Goal: Task Accomplishment & Management: Manage account settings

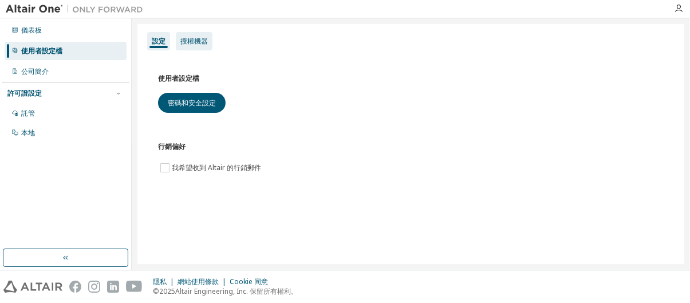
click at [196, 46] on div "授權機器" at bounding box center [194, 41] width 37 height 18
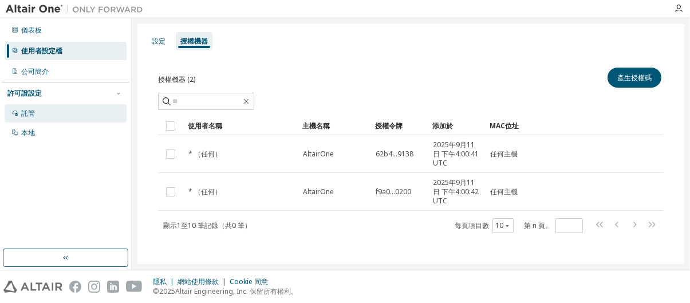
click at [109, 108] on div "託管" at bounding box center [66, 113] width 122 height 18
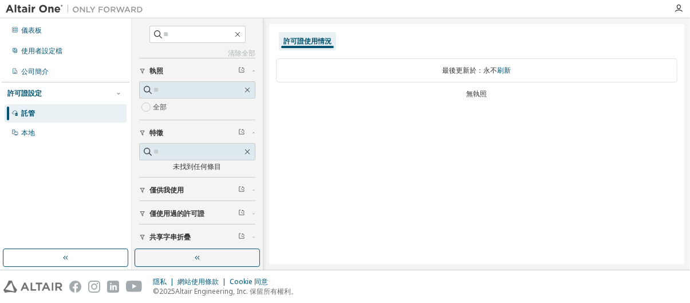
click at [180, 215] on font "僅使用過的許可證" at bounding box center [176, 213] width 55 height 10
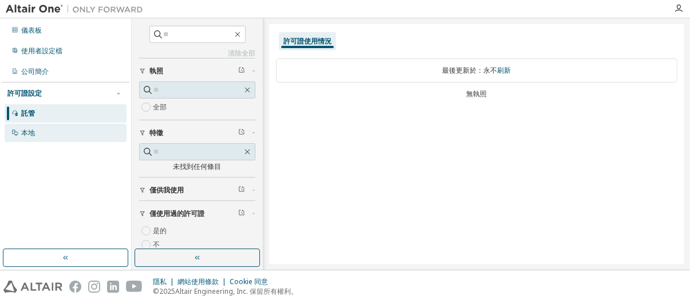
click at [65, 132] on div "本地" at bounding box center [66, 133] width 122 height 18
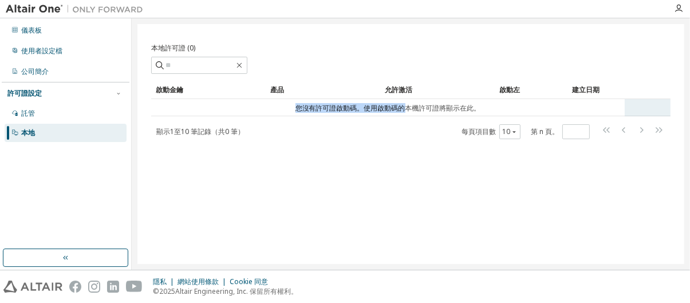
drag, startPoint x: 242, startPoint y: 104, endPoint x: 403, endPoint y: 106, distance: 161.4
click at [403, 106] on td "您沒有許可證啟動碼。使用啟動碼的本機許可證將顯示在此。" at bounding box center [387, 107] width 473 height 17
click at [364, 106] on font "您沒有許可證啟動碼。使用啟動碼的本機許可證將顯示在此。" at bounding box center [387, 108] width 185 height 10
click at [426, 106] on font "您沒有許可證啟動碼。使用啟動碼的本機許可證將顯示在此。" at bounding box center [387, 108] width 185 height 10
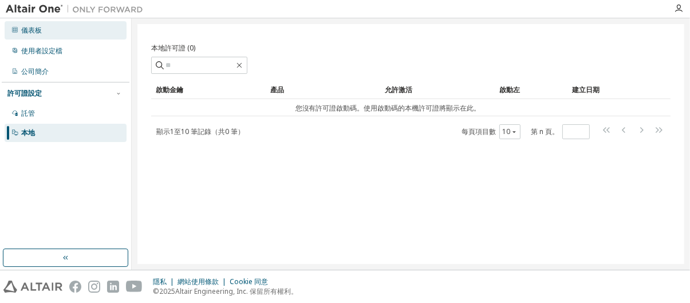
click at [55, 34] on div "儀表板" at bounding box center [66, 30] width 122 height 18
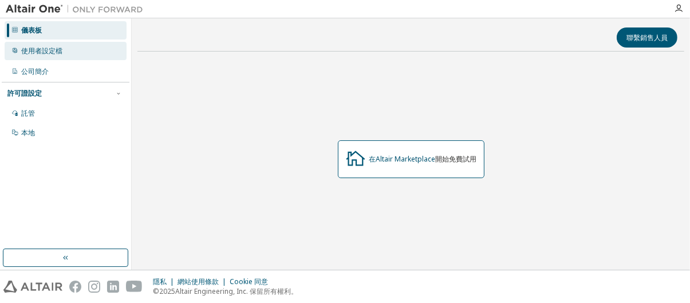
click at [53, 47] on font "使用者設定檔" at bounding box center [41, 51] width 41 height 10
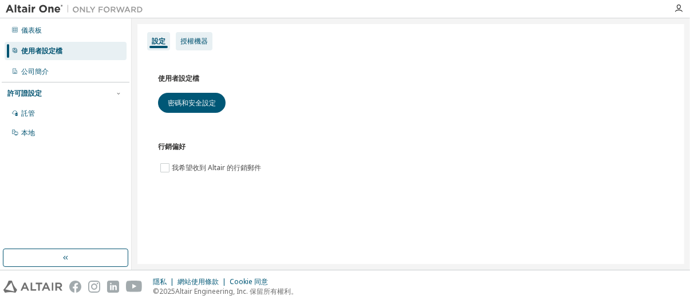
click at [207, 38] on font "授權機器" at bounding box center [193, 41] width 27 height 10
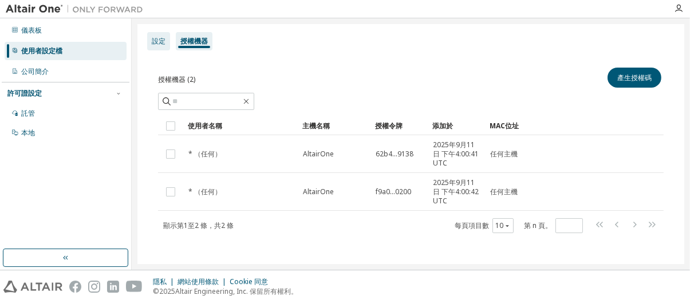
click at [163, 44] on font "設定" at bounding box center [159, 41] width 14 height 10
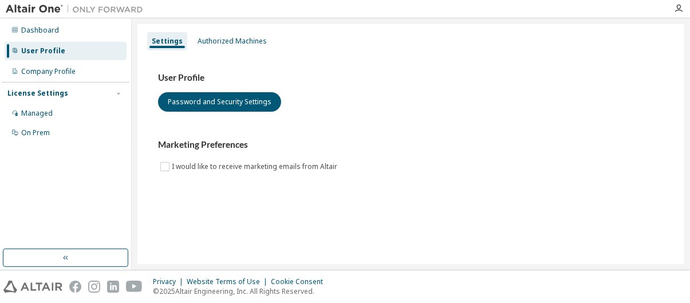
click at [87, 171] on div "Dashboard User Profile Company Profile License Settings Managed On Prem" at bounding box center [66, 133] width 128 height 227
click at [93, 252] on button "button" at bounding box center [65, 257] width 125 height 18
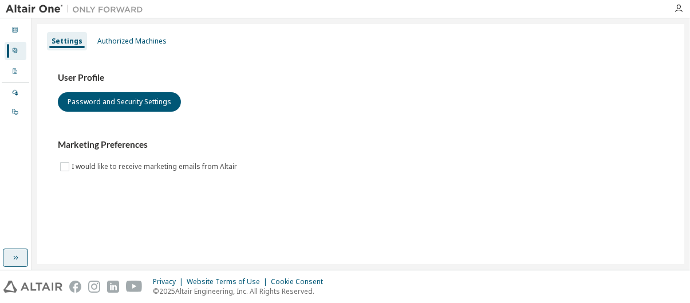
click at [14, 250] on button "button" at bounding box center [15, 257] width 25 height 18
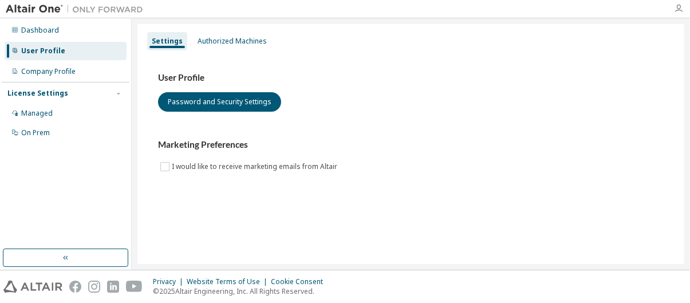
click at [675, 5] on icon "button" at bounding box center [678, 8] width 9 height 9
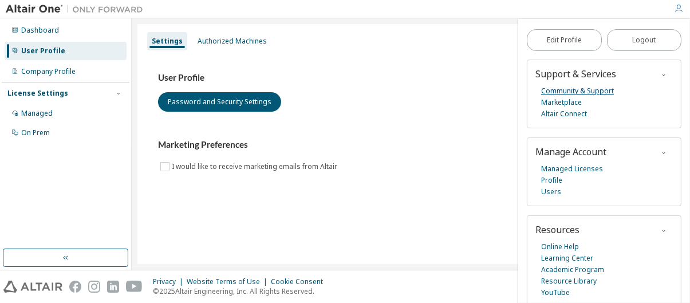
scroll to position [56, 0]
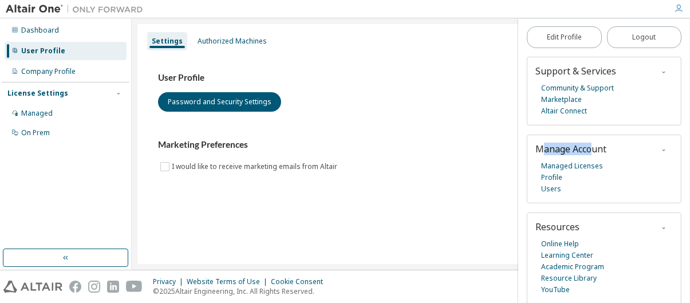
drag, startPoint x: 545, startPoint y: 148, endPoint x: 595, endPoint y: 151, distance: 49.9
click at [595, 151] on span "Manage Account" at bounding box center [570, 149] width 71 height 13
click at [592, 167] on link "Managed Licenses" at bounding box center [572, 165] width 62 height 11
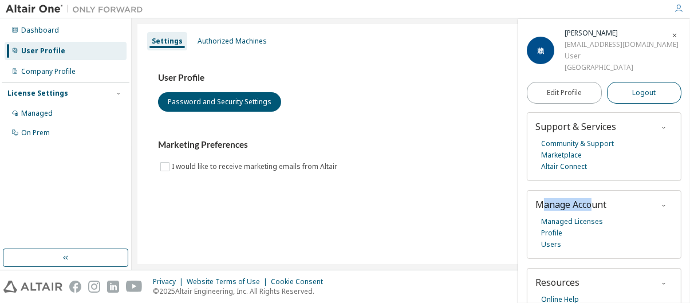
click at [635, 94] on span "Logout" at bounding box center [643, 92] width 23 height 11
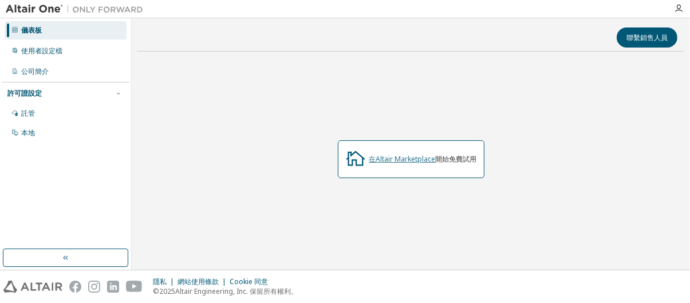
click at [398, 157] on font "在Altair Marketplace" at bounding box center [402, 159] width 66 height 10
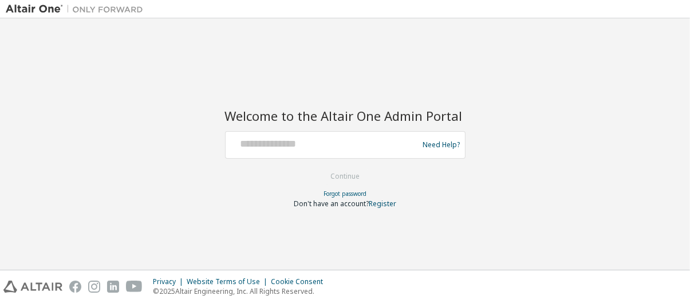
click at [370, 151] on div at bounding box center [323, 145] width 187 height 22
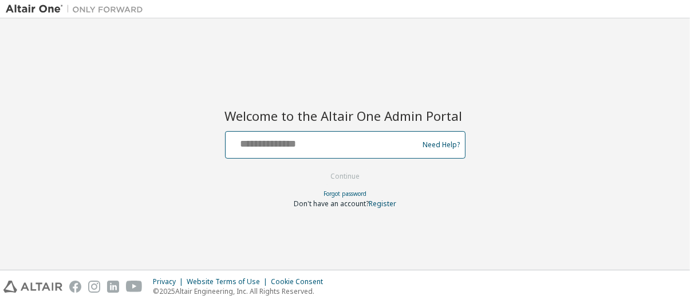
click at [373, 142] on input "text" at bounding box center [323, 142] width 187 height 17
type input "**********"
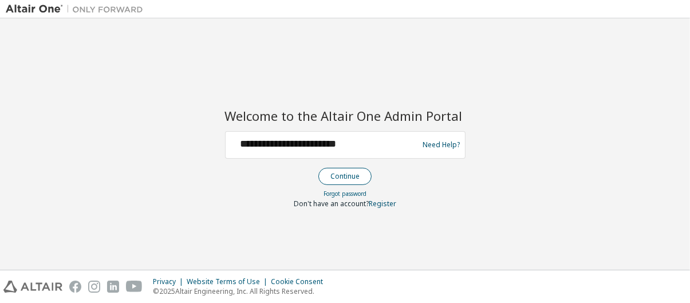
click at [358, 176] on button "Continue" at bounding box center [344, 176] width 53 height 17
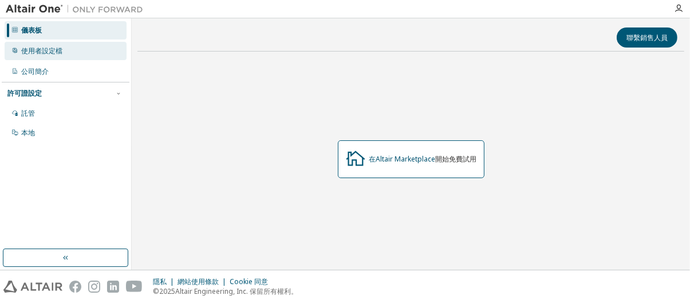
click at [74, 46] on div "使用者設定檔" at bounding box center [66, 51] width 122 height 18
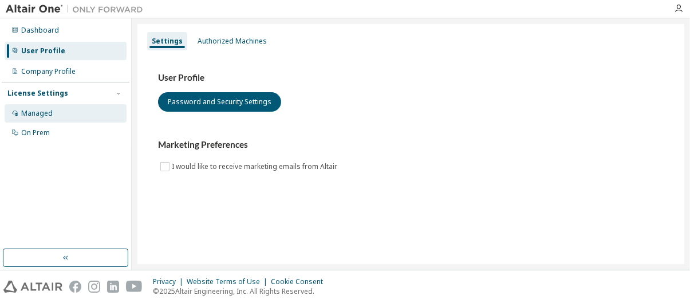
click at [58, 116] on div "Managed" at bounding box center [66, 113] width 122 height 18
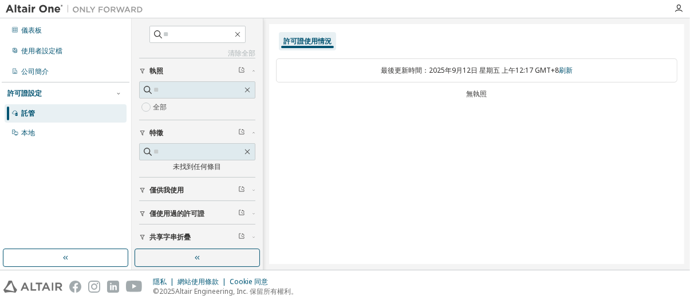
click at [430, 73] on font "2025年9月12日 星期五 上午12:17 GMT+8" at bounding box center [494, 70] width 130 height 10
drag, startPoint x: 392, startPoint y: 70, endPoint x: 525, endPoint y: 61, distance: 133.1
click at [525, 61] on div "最後更新時間： 2025年9月12日 星期五 上午12:17 GMT+8 刷新" at bounding box center [476, 70] width 401 height 24
click at [78, 129] on div "本地" at bounding box center [66, 133] width 122 height 18
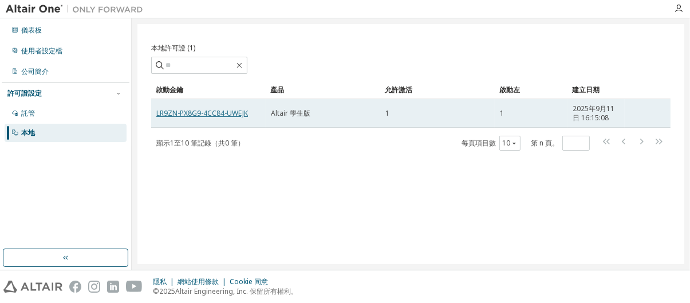
click at [224, 113] on font "LR9ZN-PX8G9-4CC84-UWEJK" at bounding box center [202, 113] width 92 height 10
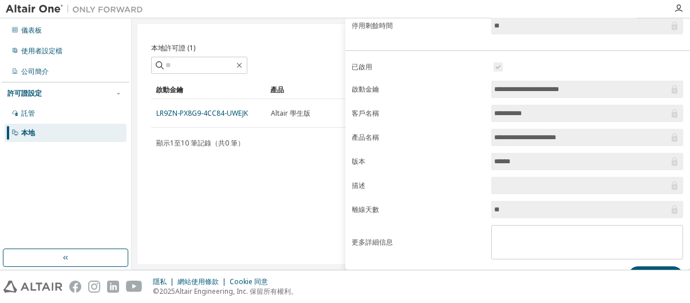
scroll to position [224, 0]
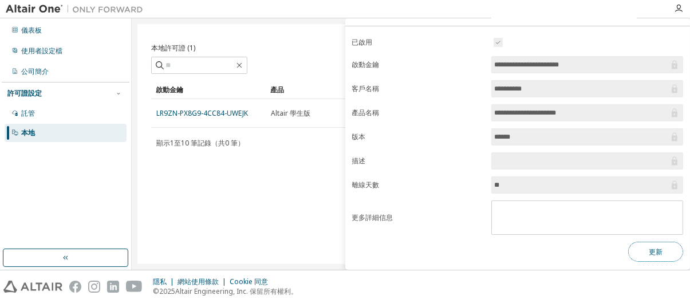
click at [636, 248] on button "更新" at bounding box center [655, 252] width 55 height 20
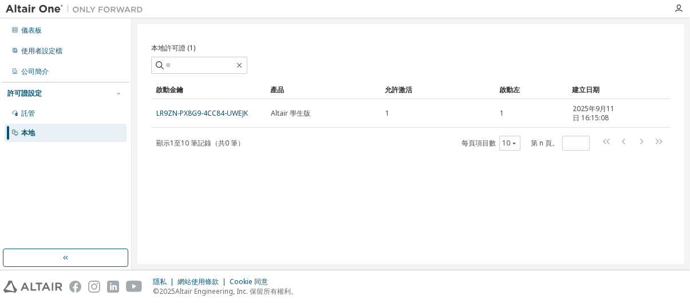
click at [167, 85] on font "啟動金鑰" at bounding box center [169, 90] width 27 height 10
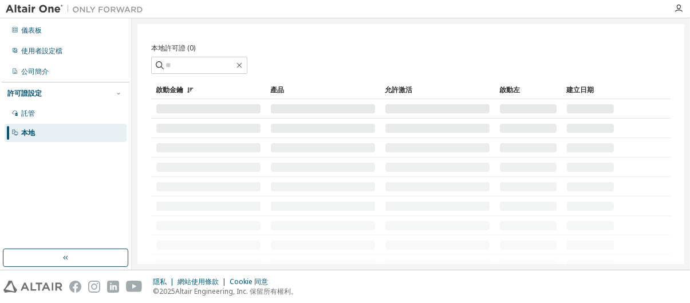
click at [46, 5] on img at bounding box center [77, 8] width 143 height 11
click at [46, 10] on img at bounding box center [77, 8] width 143 height 11
click at [92, 9] on img at bounding box center [77, 8] width 143 height 11
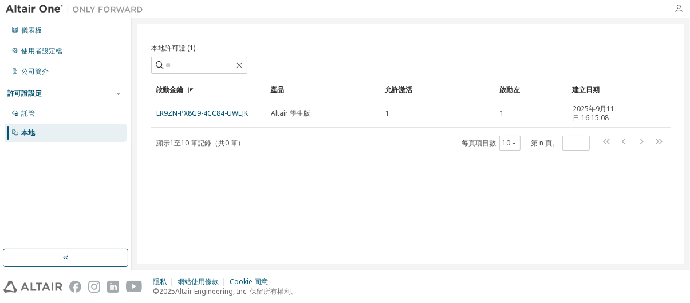
click at [679, 6] on icon "button" at bounding box center [678, 8] width 9 height 9
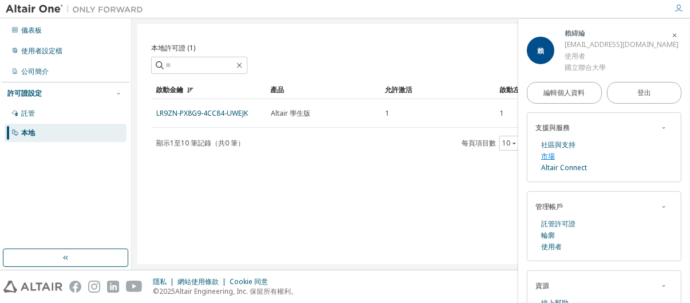
click at [551, 153] on font "市場" at bounding box center [548, 156] width 14 height 10
click at [378, 145] on div "顯示 1 至 10 筆記錄 （共 0 筆） 每頁項目數 10 第 n 頁。 *" at bounding box center [410, 143] width 519 height 17
click at [671, 34] on icon "button" at bounding box center [674, 35] width 7 height 7
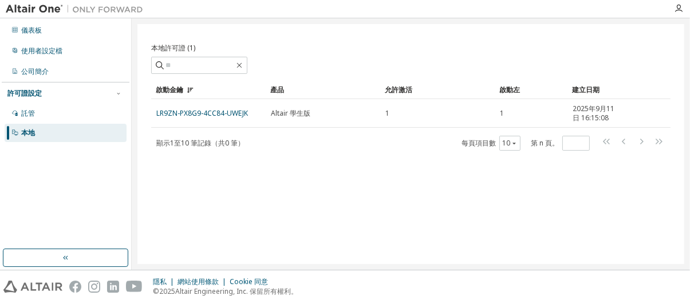
click at [42, 9] on img at bounding box center [77, 8] width 143 height 11
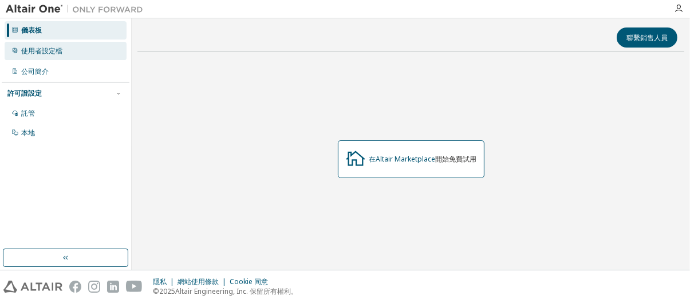
click at [97, 58] on div "使用者設定檔" at bounding box center [66, 51] width 122 height 18
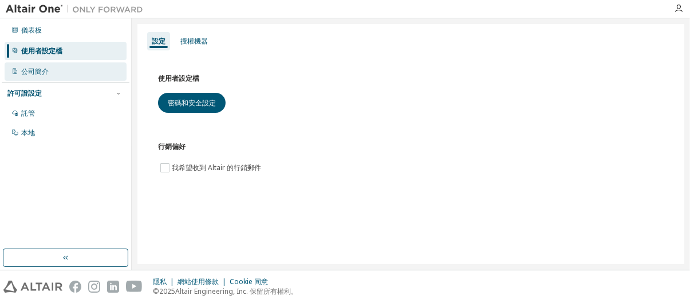
click at [66, 75] on div "公司簡介" at bounding box center [66, 71] width 122 height 18
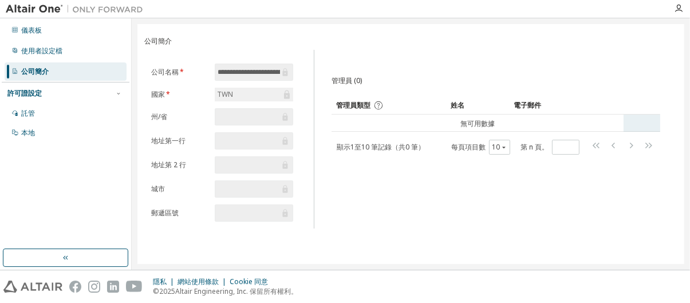
drag, startPoint x: 401, startPoint y: 127, endPoint x: 430, endPoint y: 128, distance: 28.6
click at [430, 128] on td "無可用數據" at bounding box center [477, 122] width 292 height 17
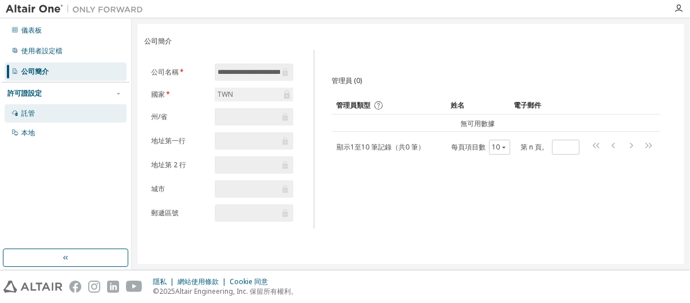
click at [65, 117] on div "託管" at bounding box center [66, 113] width 122 height 18
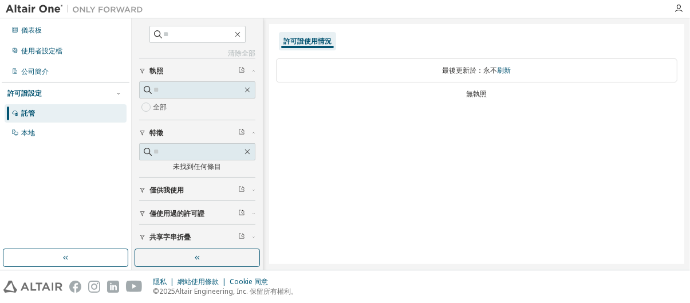
click at [173, 187] on font "僅供我使用" at bounding box center [166, 190] width 34 height 10
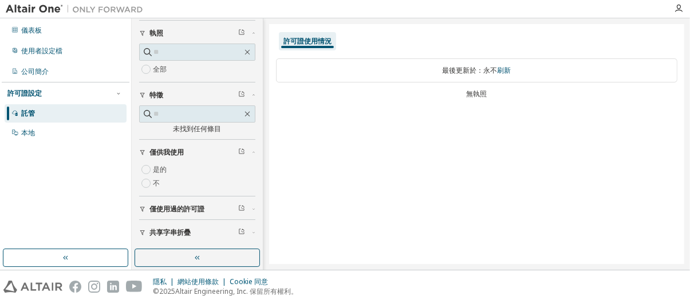
click at [169, 207] on font "僅使用過的許可證" at bounding box center [176, 209] width 55 height 10
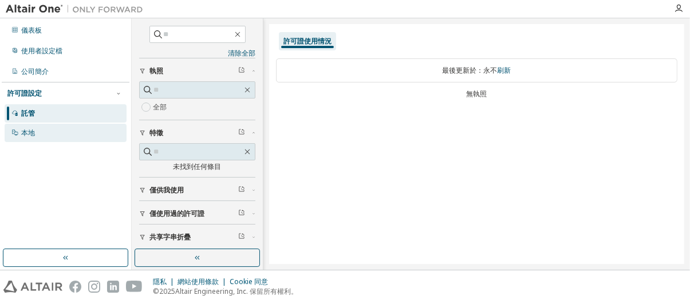
click at [62, 131] on div "本地" at bounding box center [66, 133] width 122 height 18
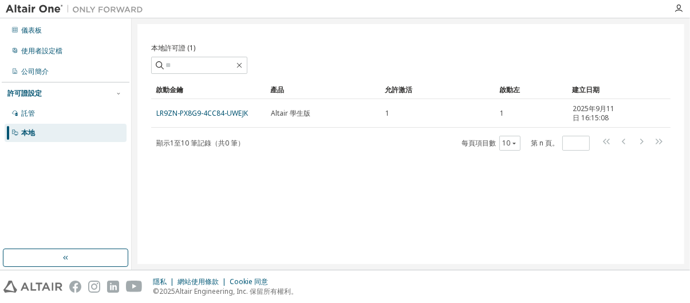
click at [49, 7] on img at bounding box center [77, 8] width 143 height 11
click at [682, 10] on icon "button" at bounding box center [678, 8] width 9 height 9
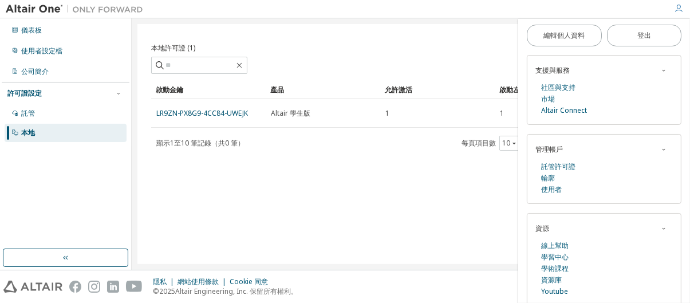
scroll to position [56, 0]
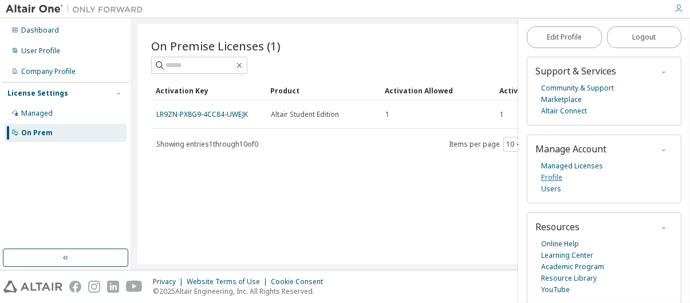
click at [554, 177] on link "Profile" at bounding box center [551, 177] width 21 height 11
